Goal: Task Accomplishment & Management: Complete application form

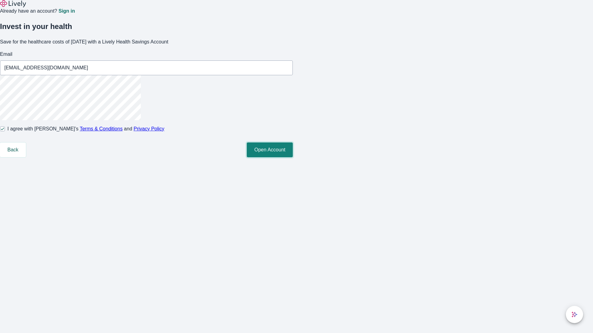
click at [293, 157] on button "Open Account" at bounding box center [270, 150] width 46 height 15
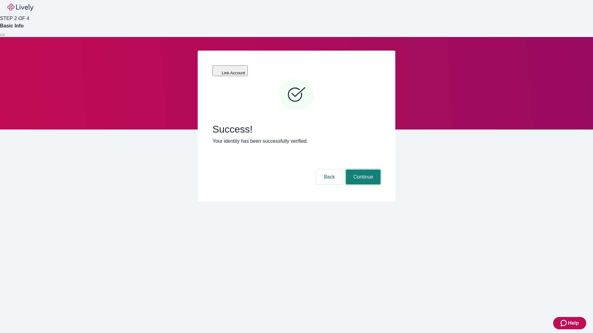
click at [362, 170] on button "Continue" at bounding box center [363, 177] width 35 height 15
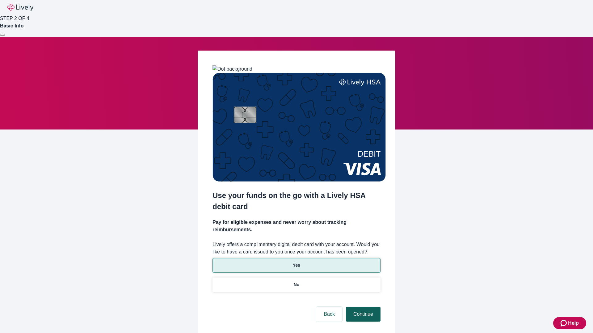
click at [296, 262] on p "Yes" at bounding box center [296, 265] width 7 height 6
click at [362, 307] on button "Continue" at bounding box center [363, 314] width 35 height 15
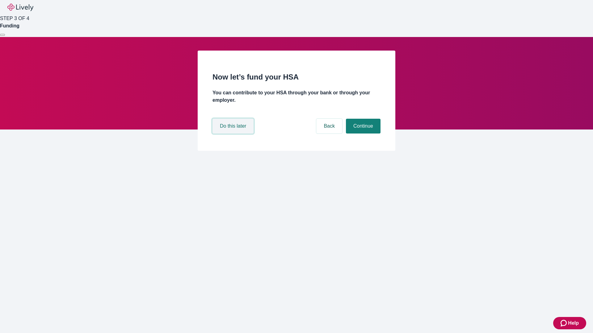
click at [234, 134] on button "Do this later" at bounding box center [232, 126] width 41 height 15
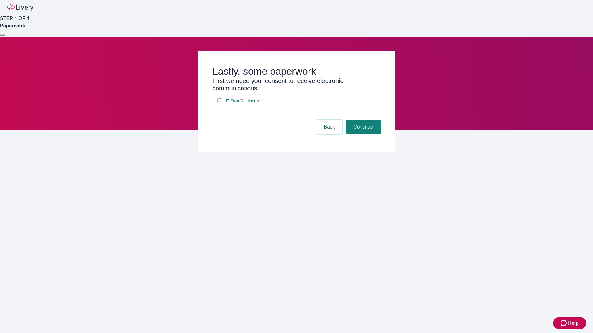
click at [220, 103] on input "E-Sign Disclosure" at bounding box center [219, 100] width 5 height 5
checkbox input "true"
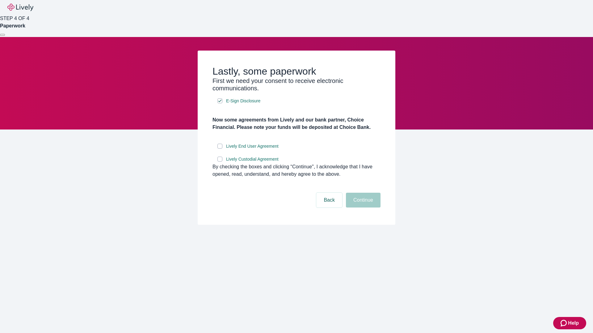
click at [220, 149] on input "Lively End User Agreement" at bounding box center [219, 146] width 5 height 5
checkbox input "true"
click at [220, 162] on input "Lively Custodial Agreement" at bounding box center [219, 159] width 5 height 5
checkbox input "true"
click at [362, 208] on button "Continue" at bounding box center [363, 200] width 35 height 15
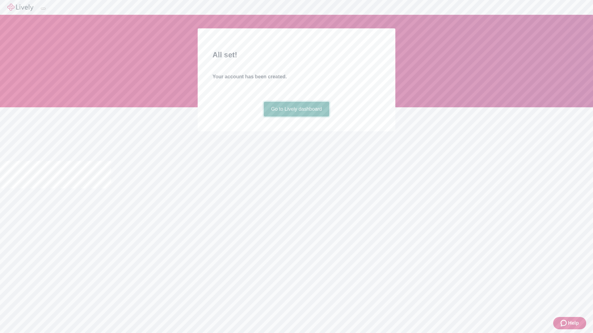
click at [296, 117] on link "Go to Lively dashboard" at bounding box center [297, 109] width 66 height 15
